Goal: Task Accomplishment & Management: Manage account settings

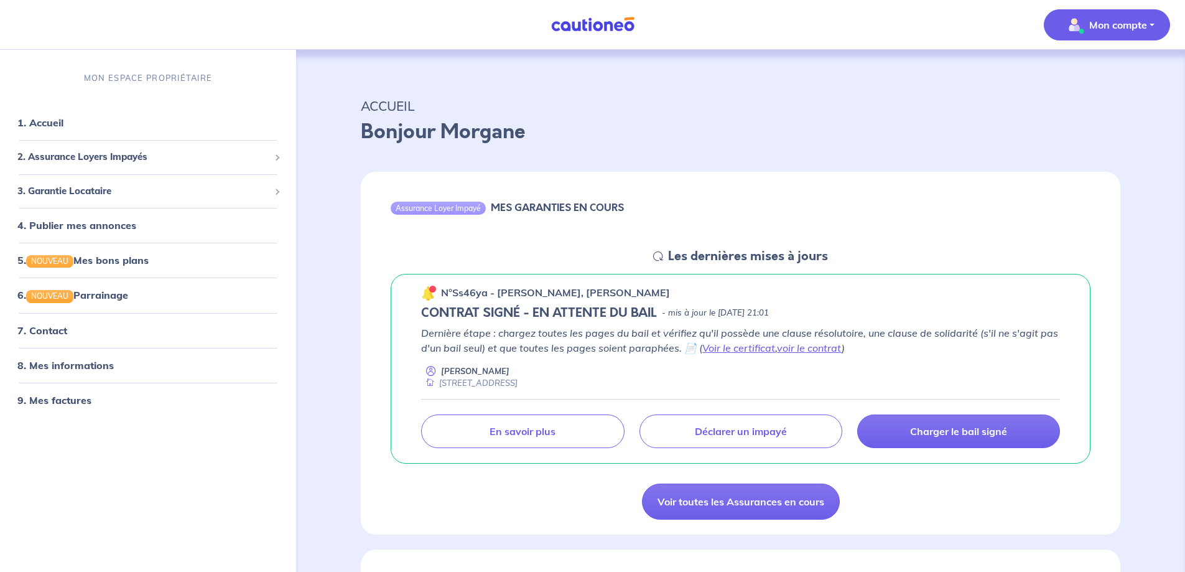
click at [1113, 28] on p "Mon compte" at bounding box center [1118, 24] width 58 height 15
click at [1109, 74] on link "Mes informations" at bounding box center [1095, 77] width 100 height 20
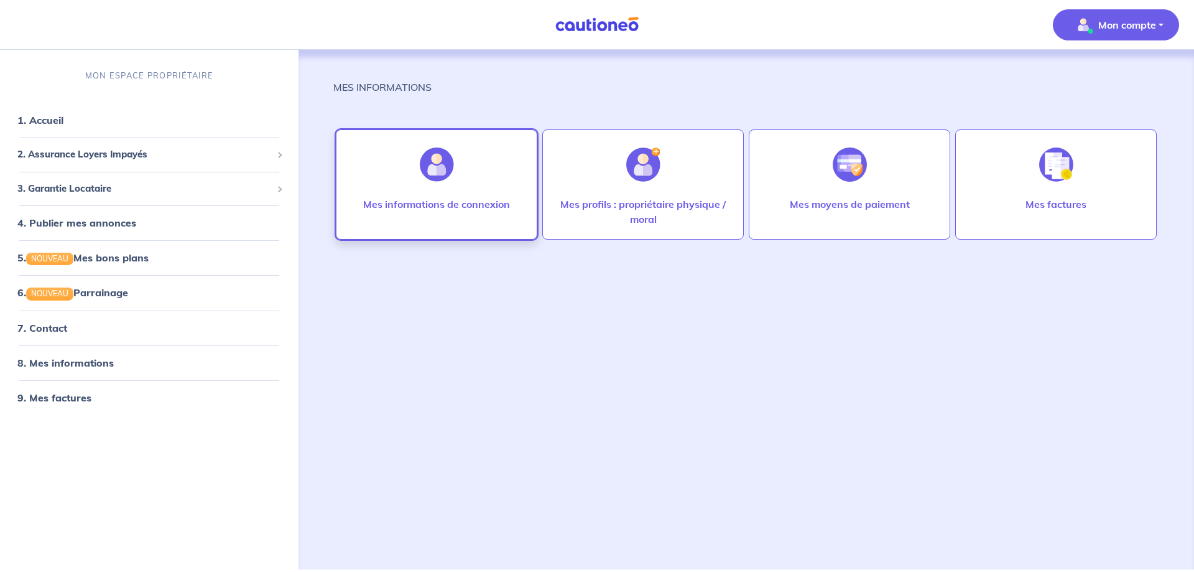
click at [420, 213] on div "Mes informations de connexion" at bounding box center [436, 217] width 167 height 40
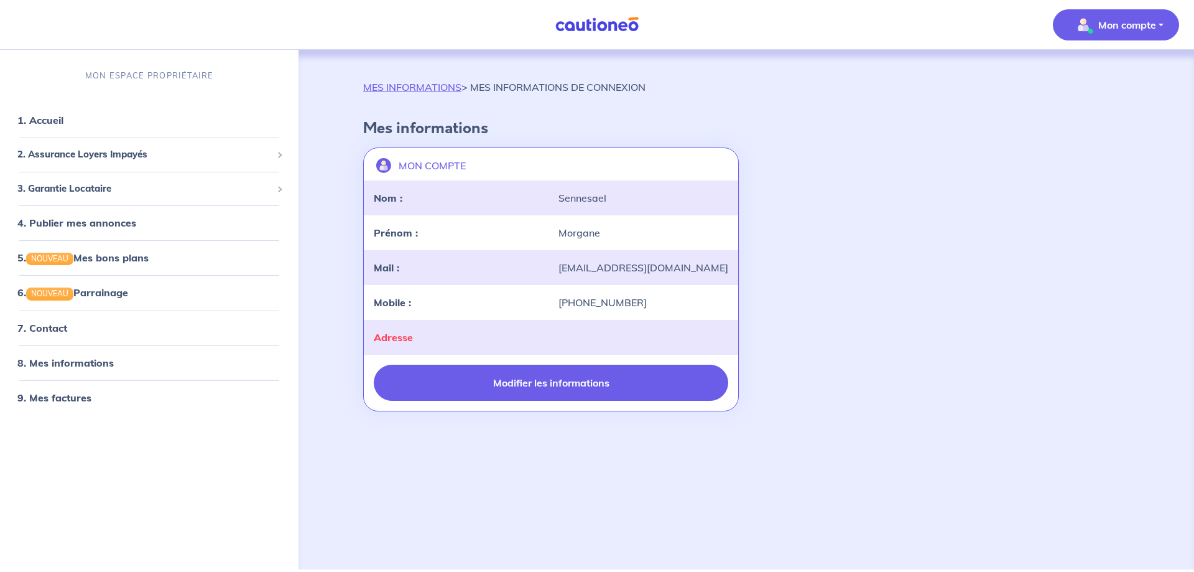
click at [577, 394] on button "Modifier les informations" at bounding box center [551, 383] width 355 height 36
select select "FR"
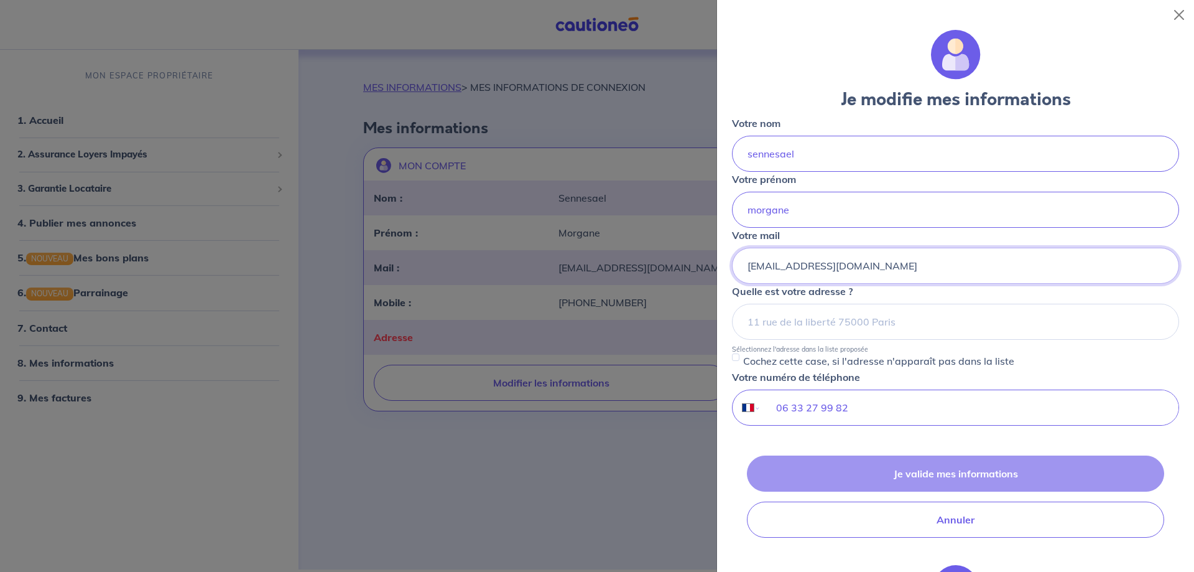
click at [837, 272] on input "[EMAIL_ADDRESS][DOMAIN_NAME]" at bounding box center [955, 266] width 447 height 36
type input "[EMAIL_ADDRESS][DOMAIN_NAME]"
click at [949, 479] on div "Je valide mes informations Annuler" at bounding box center [955, 496] width 447 height 82
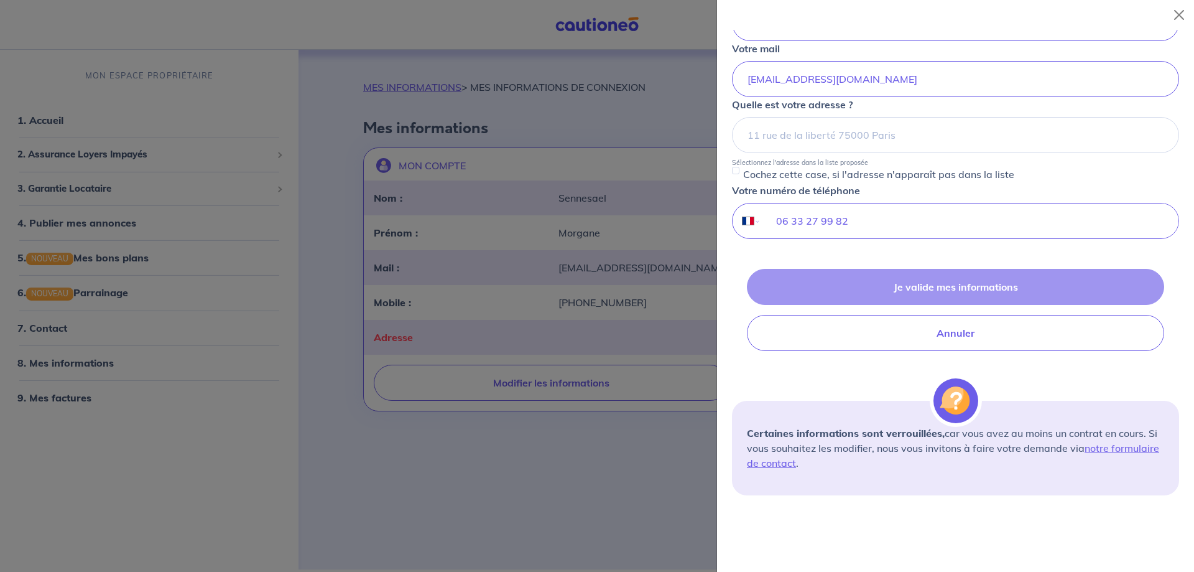
click at [907, 274] on div "Je valide mes informations Annuler" at bounding box center [955, 310] width 447 height 82
click at [911, 287] on div "Je valide mes informations Annuler" at bounding box center [955, 310] width 447 height 82
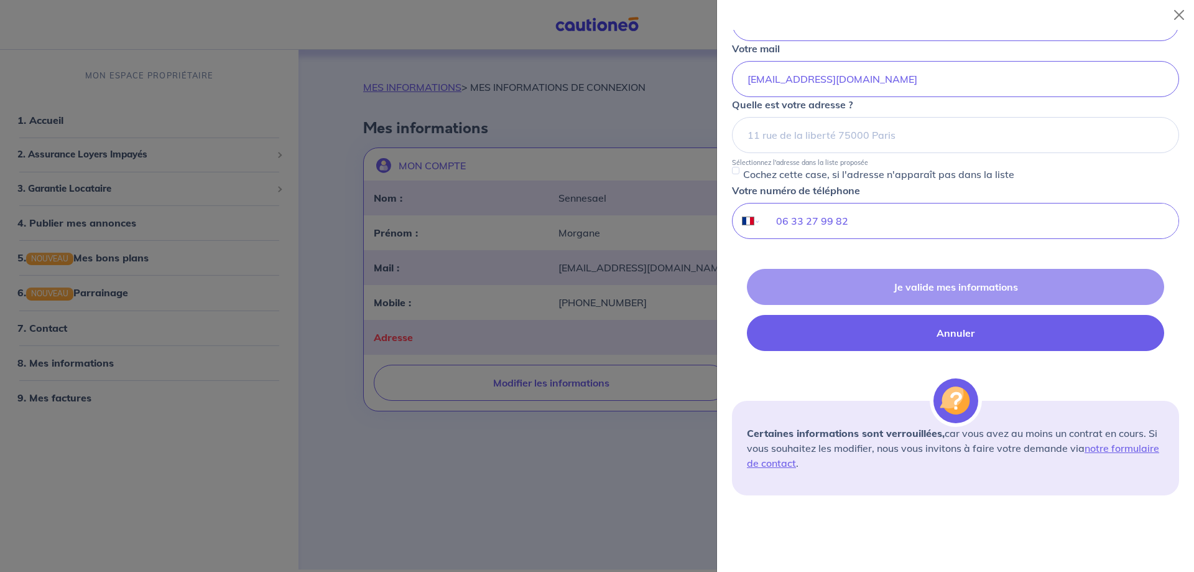
scroll to position [0, 0]
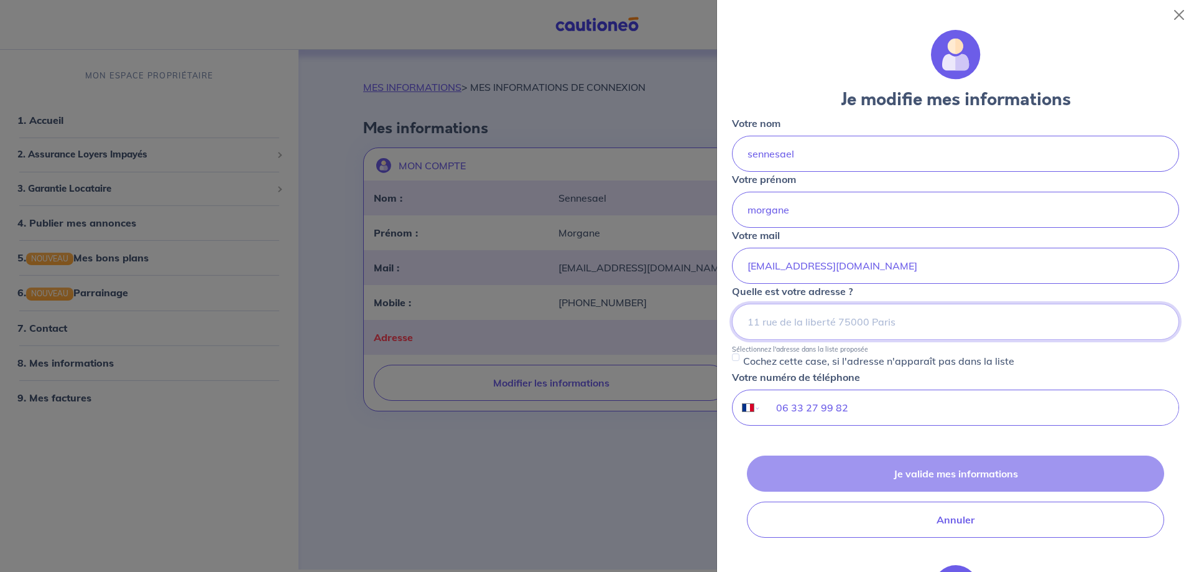
click at [983, 320] on input at bounding box center [955, 322] width 447 height 36
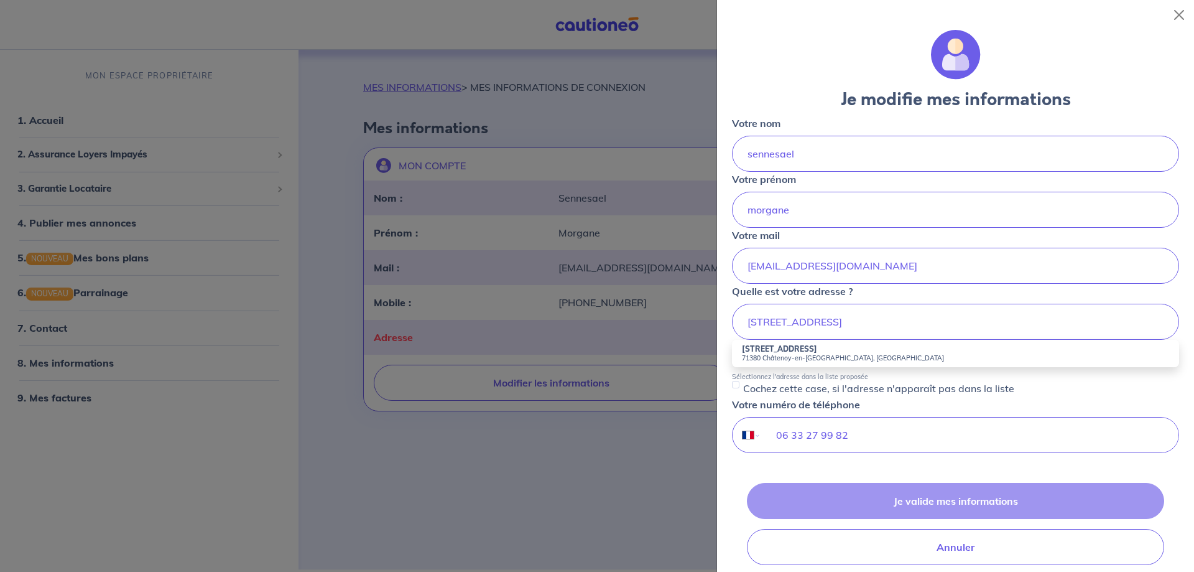
click at [848, 353] on small "71380 Châtenoy-en-[GEOGRAPHIC_DATA], [GEOGRAPHIC_DATA]" at bounding box center [955, 357] width 427 height 9
type input "[STREET_ADDRESS]"
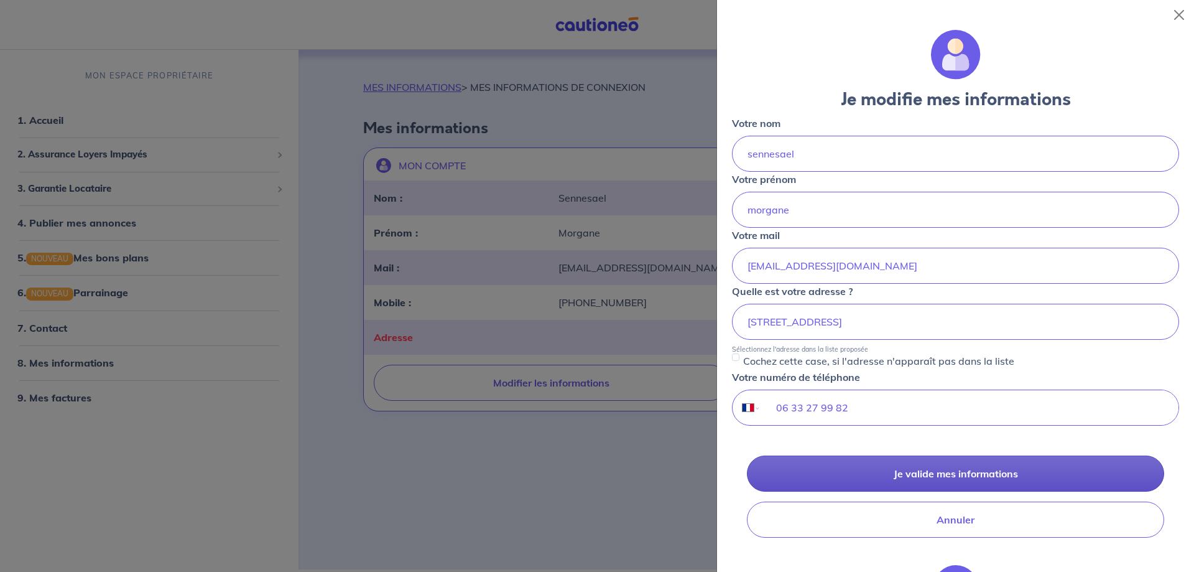
click at [932, 470] on button "Je valide mes informations" at bounding box center [955, 473] width 417 height 36
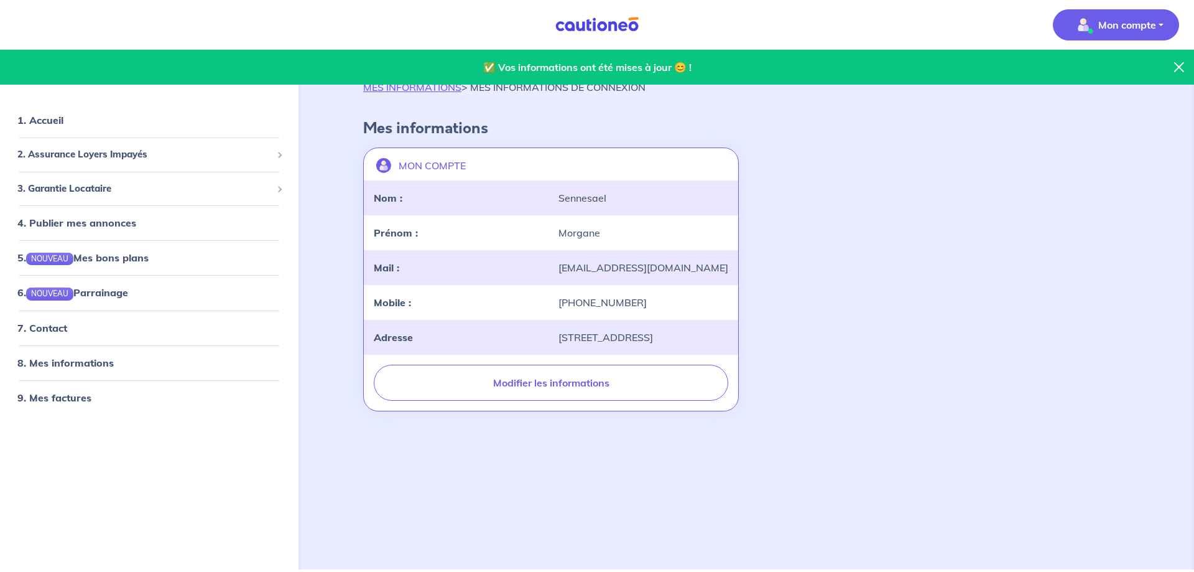
click at [1180, 72] on icon at bounding box center [1180, 67] width 10 height 10
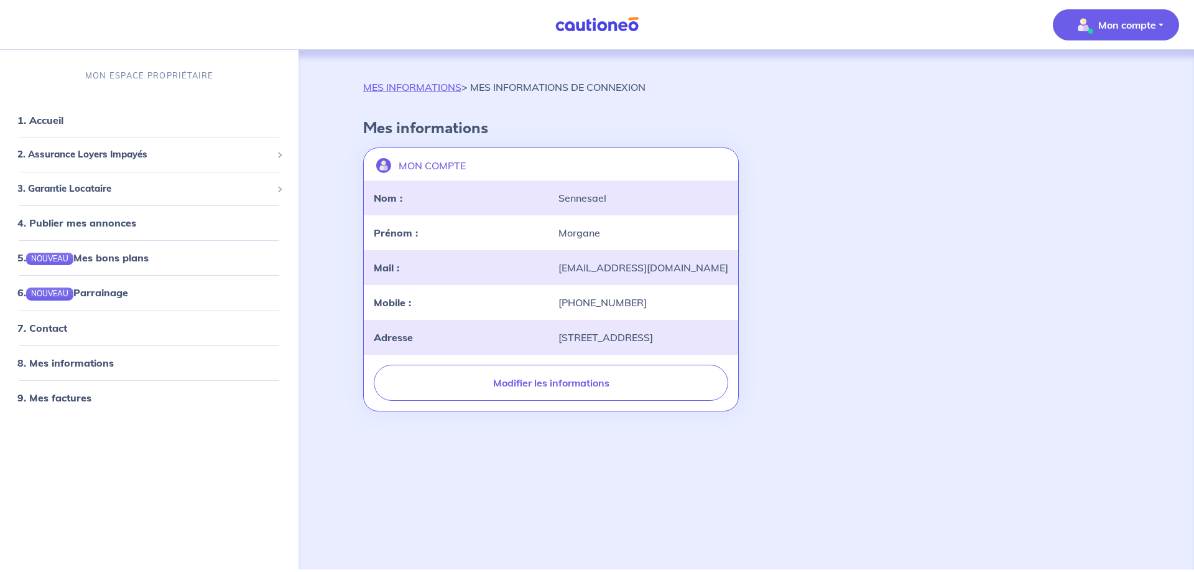
click at [1118, 16] on span "Mon compte" at bounding box center [1113, 25] width 88 height 20
drag, startPoint x: 2, startPoint y: 0, endPoint x: 952, endPoint y: 62, distance: 952.0
click at [952, 62] on div "MES INFORMATIONS > MES INFORMATIONS DE CONNEXION Mes informations MON COMPTE la…" at bounding box center [746, 295] width 826 height 490
click at [1066, 30] on button "Mon compte" at bounding box center [1116, 24] width 126 height 31
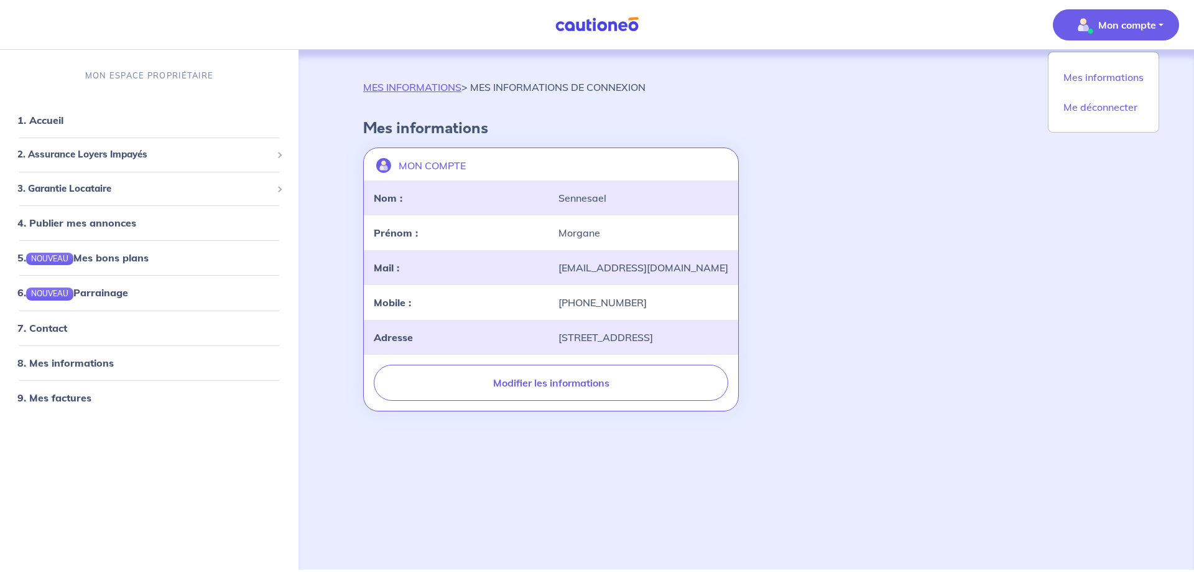
click at [877, 254] on div "MON COMPTE landlord-id BAh7CEkiCGdpZAY6BkVUSSJWZ2lkOi8vY2F1dGlvbmVvLWNvcmUvVXNl…" at bounding box center [746, 279] width 781 height 274
click at [44, 119] on link "1. Accueil" at bounding box center [39, 120] width 45 height 12
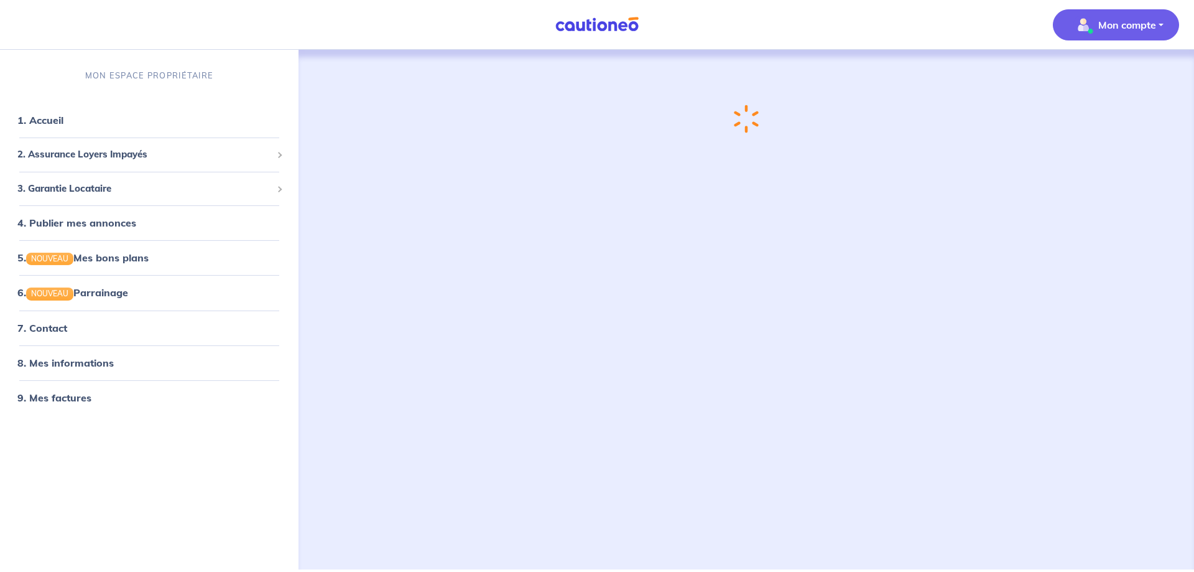
drag, startPoint x: 1161, startPoint y: 22, endPoint x: 1149, endPoint y: 25, distance: 12.7
click at [1161, 23] on button "Mon compte" at bounding box center [1116, 24] width 126 height 31
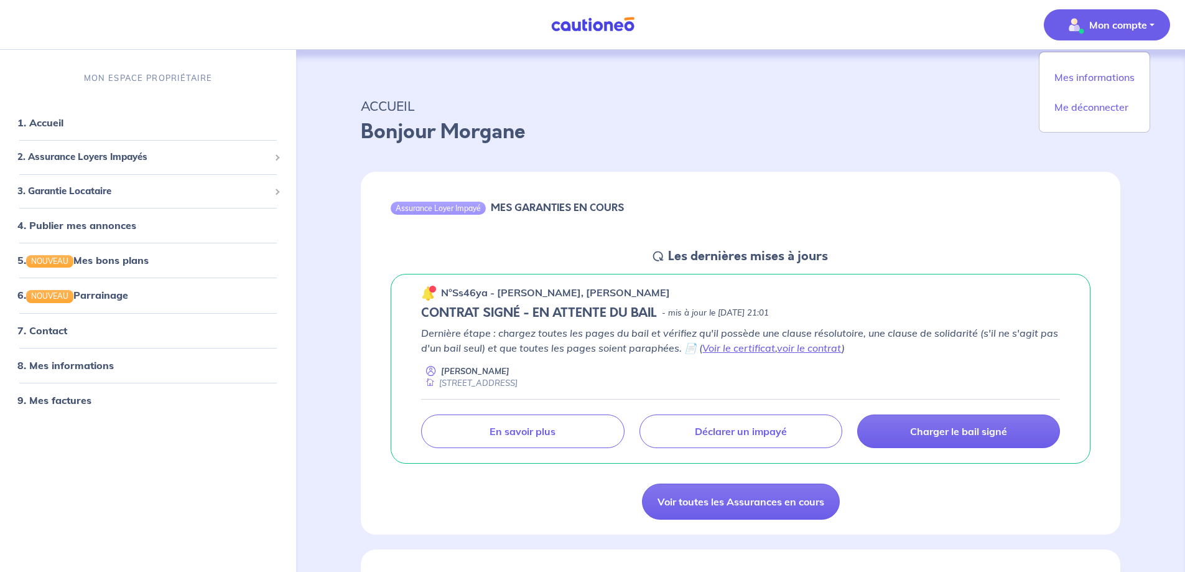
click at [1117, 24] on p "Mon compte" at bounding box center [1118, 24] width 58 height 15
click at [1063, 27] on span "Mon compte" at bounding box center [1103, 25] width 88 height 20
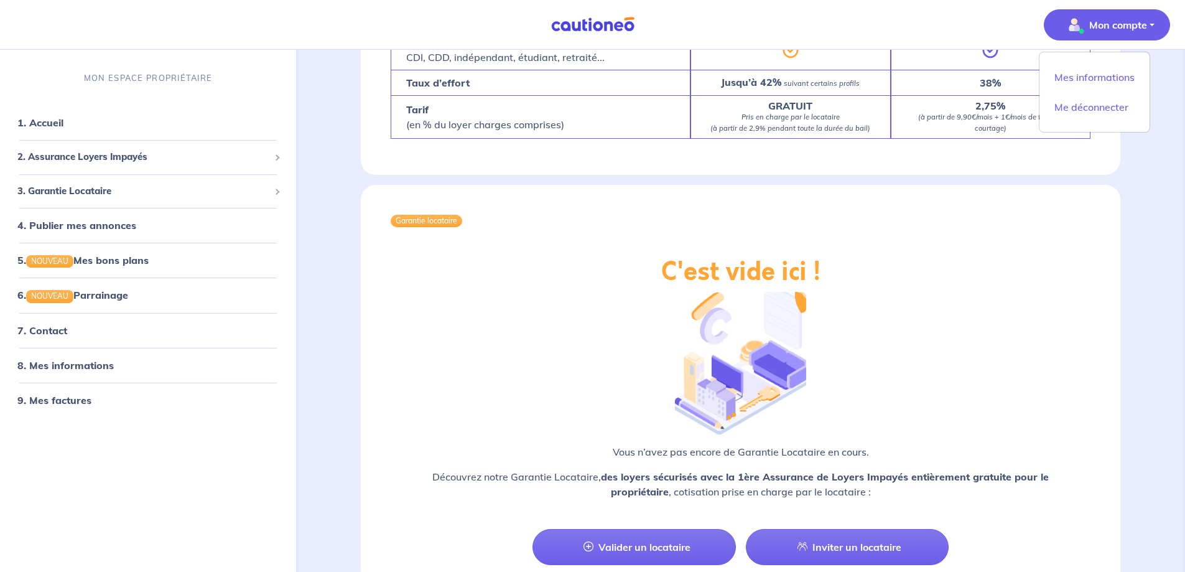
scroll to position [1245, 0]
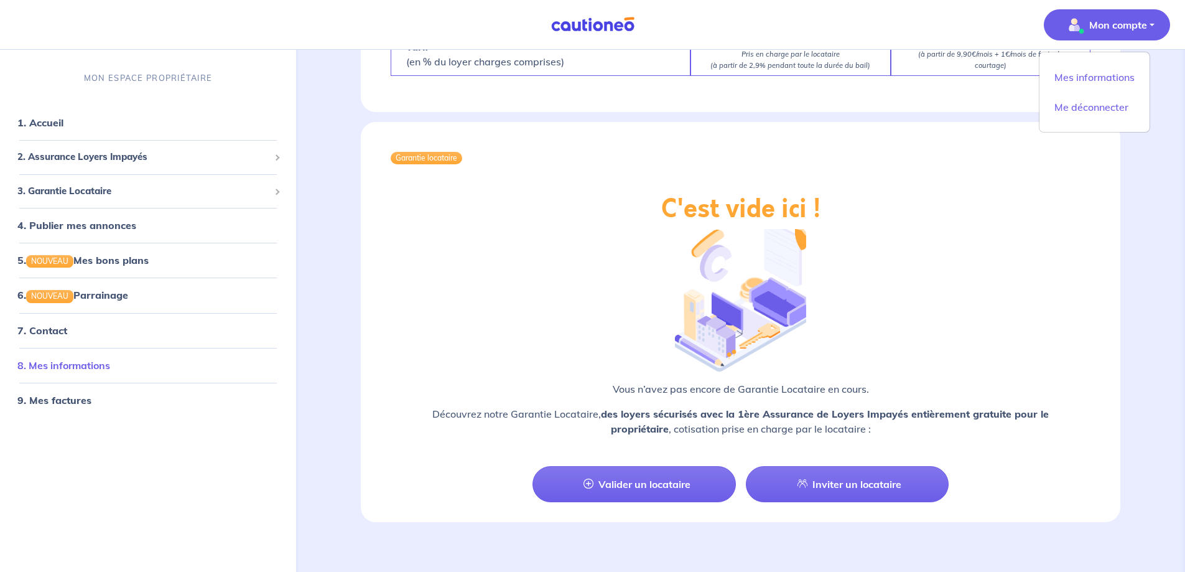
click at [92, 364] on link "8. Mes informations" at bounding box center [63, 364] width 93 height 12
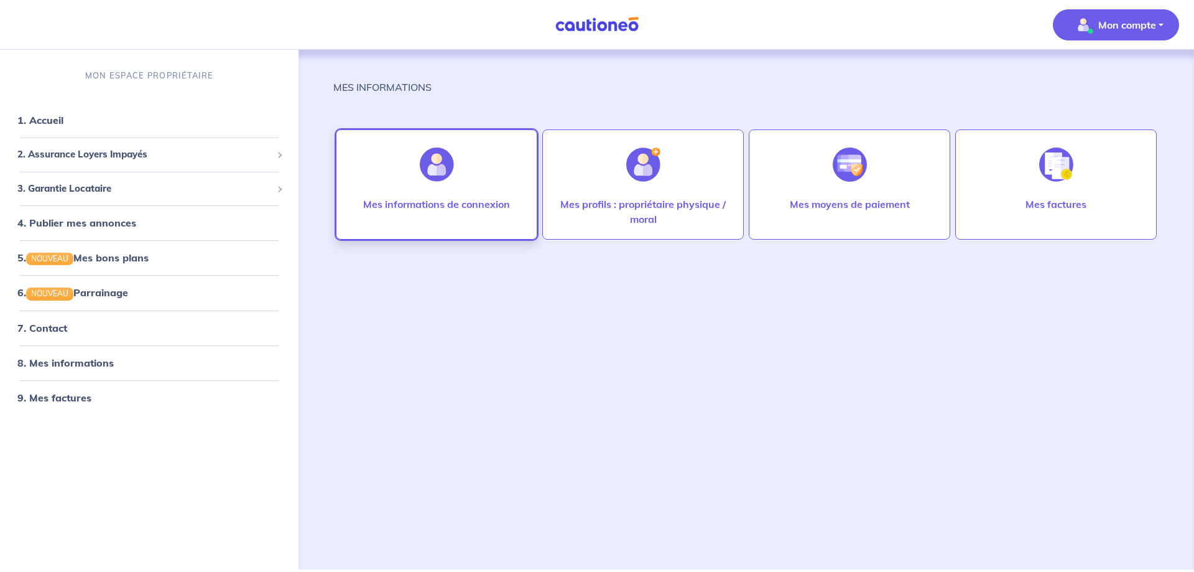
click at [429, 192] on div at bounding box center [437, 165] width 54 height 64
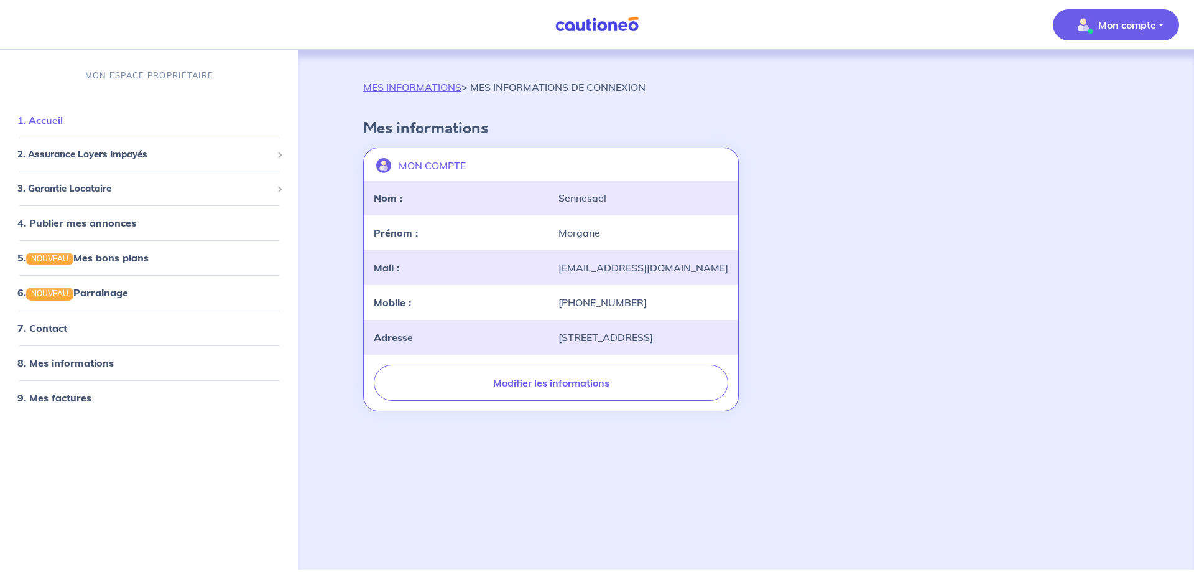
click at [63, 123] on link "1. Accueil" at bounding box center [39, 120] width 45 height 12
